Goal: Information Seeking & Learning: Learn about a topic

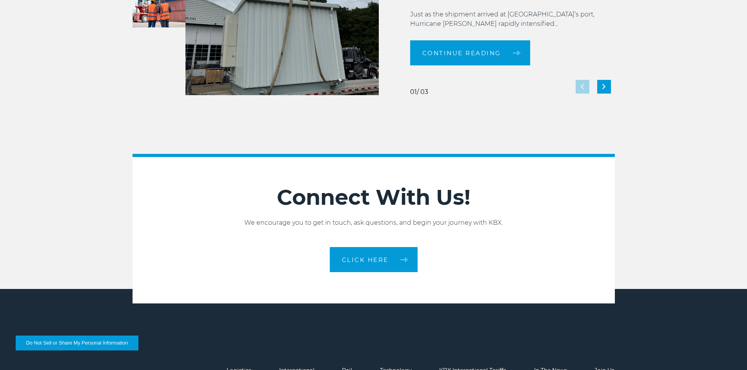
scroll to position [1745, 0]
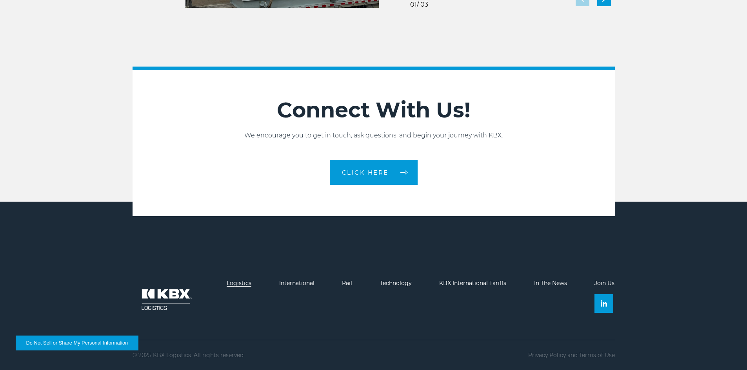
click at [237, 280] on link "Logistics" at bounding box center [239, 283] width 25 height 7
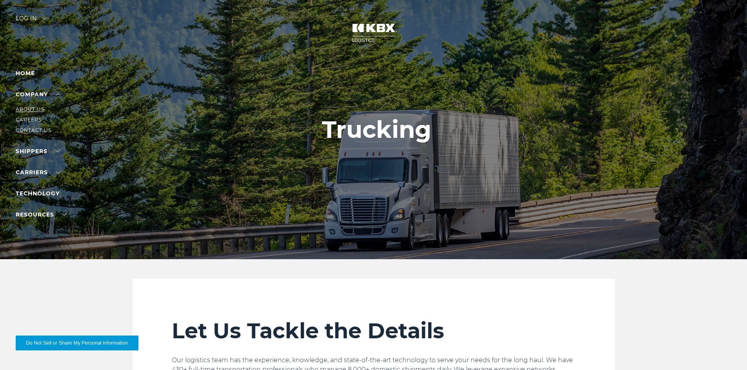
click at [31, 108] on link "About Us" at bounding box center [30, 109] width 29 height 6
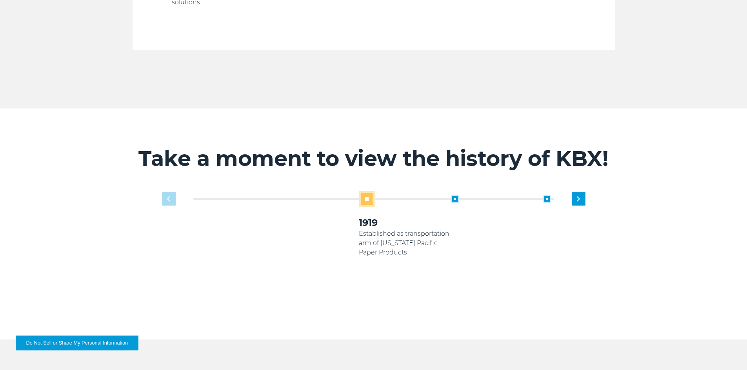
scroll to position [422, 0]
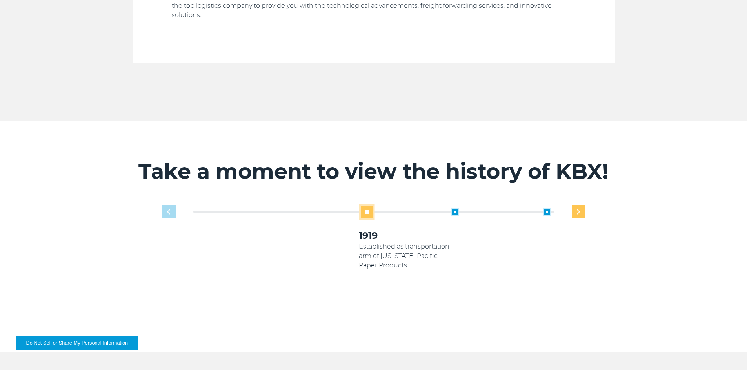
click at [576, 205] on div "Next slide" at bounding box center [579, 212] width 14 height 14
click at [164, 205] on div "Previous slide" at bounding box center [169, 212] width 14 height 14
click at [579, 209] on img "Next slide" at bounding box center [578, 211] width 3 height 5
click at [580, 205] on div "Next slide" at bounding box center [579, 212] width 14 height 14
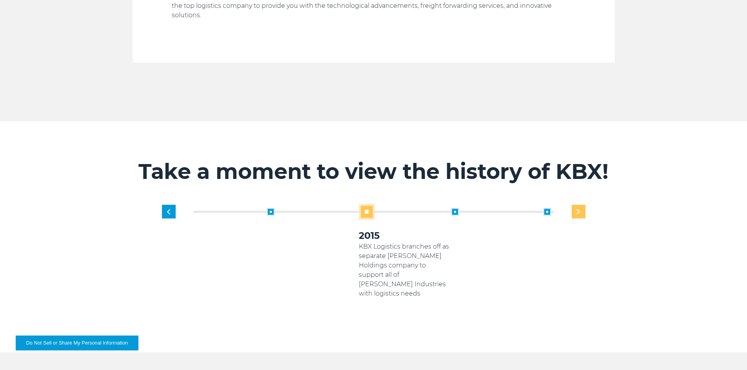
click at [581, 205] on div "Next slide" at bounding box center [579, 212] width 14 height 14
